Goal: Contribute content: Add original content to the website for others to see

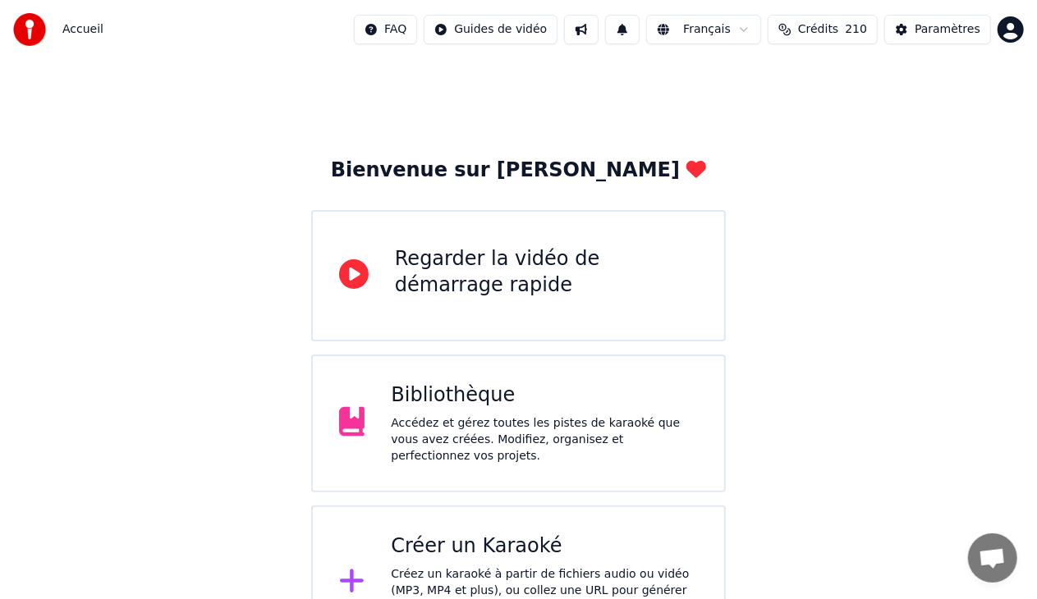
click at [501, 550] on div "Créer un Karaoké" at bounding box center [544, 547] width 307 height 26
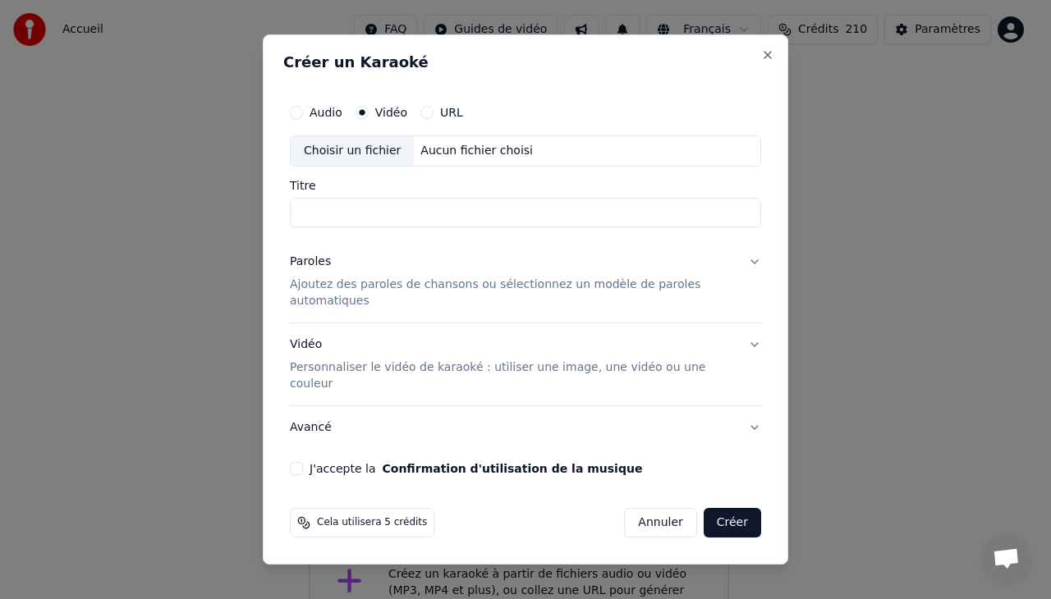
click at [391, 118] on label "Vidéo" at bounding box center [391, 112] width 32 height 11
click at [369, 119] on button "Vidéo" at bounding box center [362, 112] width 13 height 13
click at [360, 161] on div "Choisir un fichier" at bounding box center [352, 151] width 123 height 30
type input "**********"
click at [383, 355] on div "Vidéo Personnaliser le vidéo de karaoké : utiliser une image, une vidéo ou une …" at bounding box center [512, 365] width 445 height 56
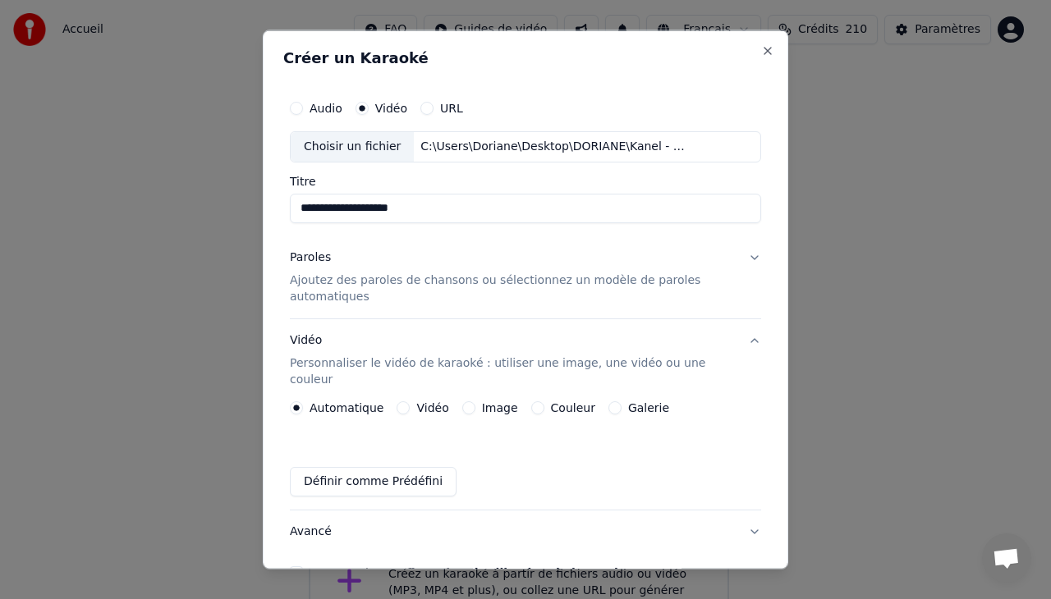
click at [399, 401] on button "Vidéo" at bounding box center [403, 407] width 13 height 13
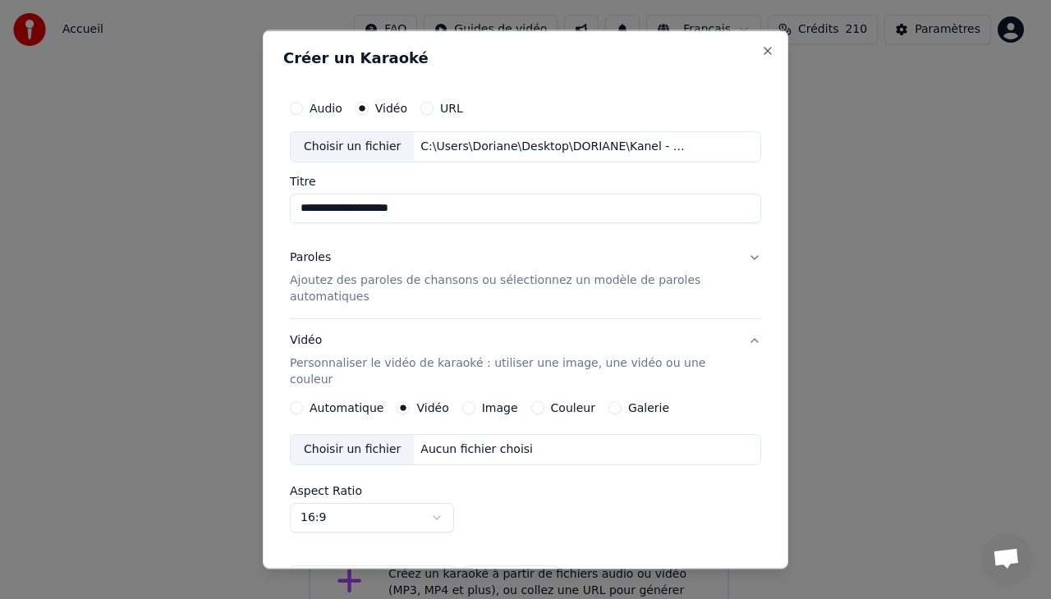
click at [372, 434] on div "Choisir un fichier" at bounding box center [352, 449] width 123 height 30
click at [401, 264] on div "Paroles Ajoutez des paroles de chansons ou sélectionnez un modèle de paroles au…" at bounding box center [512, 277] width 445 height 56
